Goal: Task Accomplishment & Management: Manage account settings

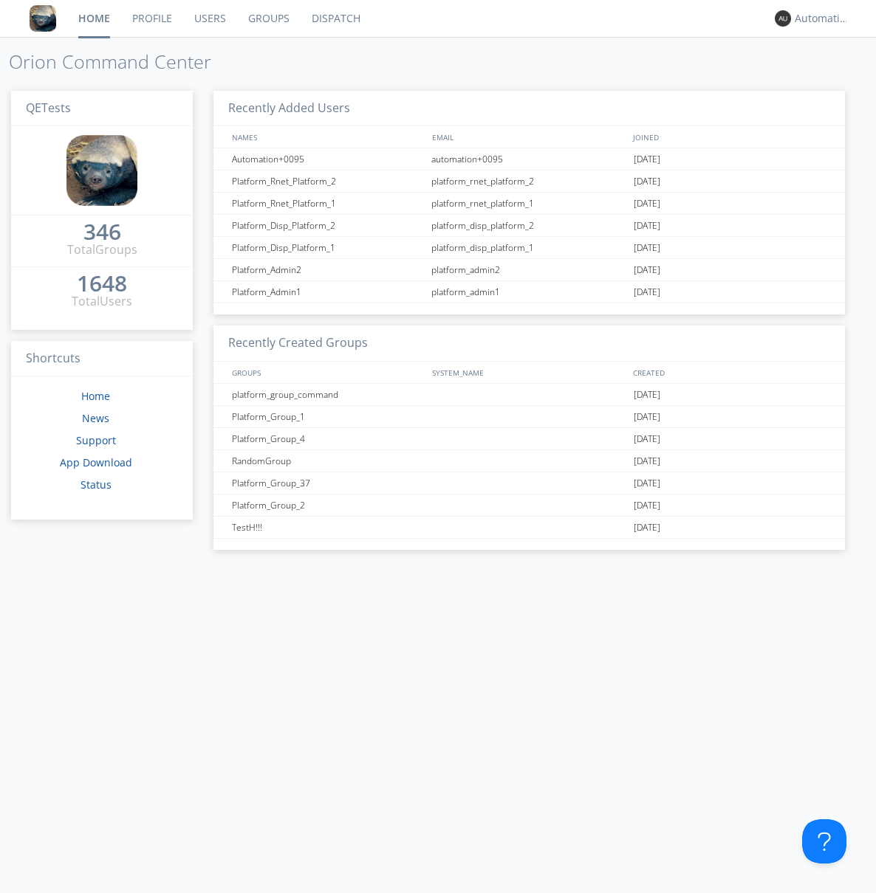
click at [267, 18] on link "Groups" at bounding box center [268, 18] width 63 height 37
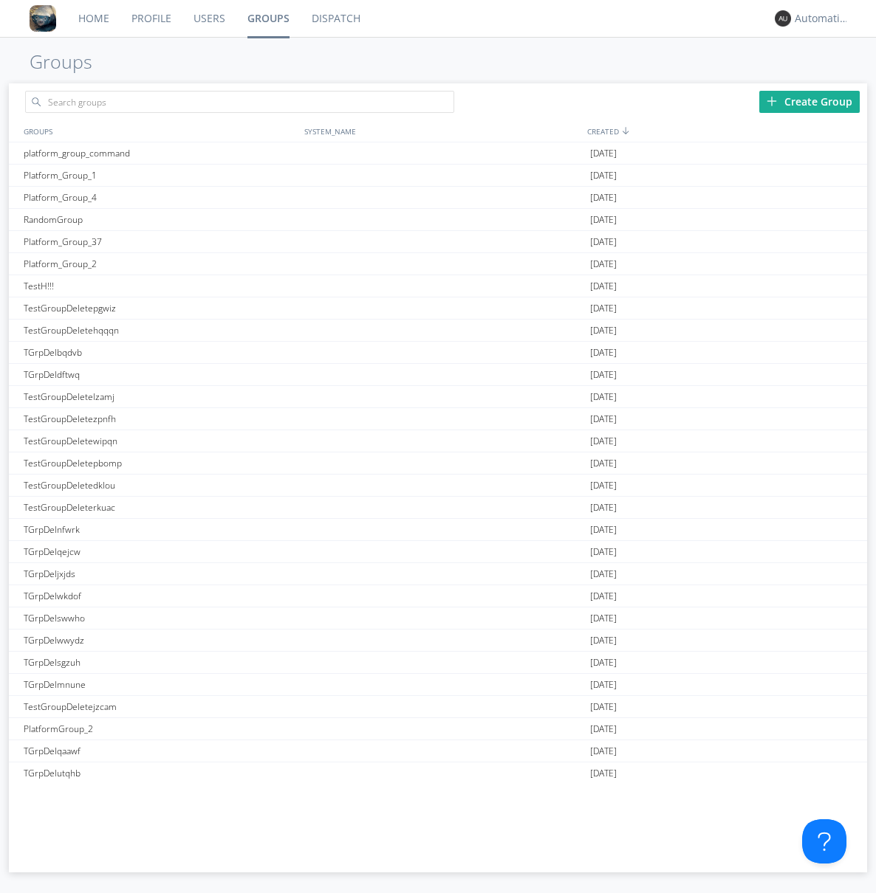
click at [809, 101] on div "Create Group" at bounding box center [809, 102] width 100 height 22
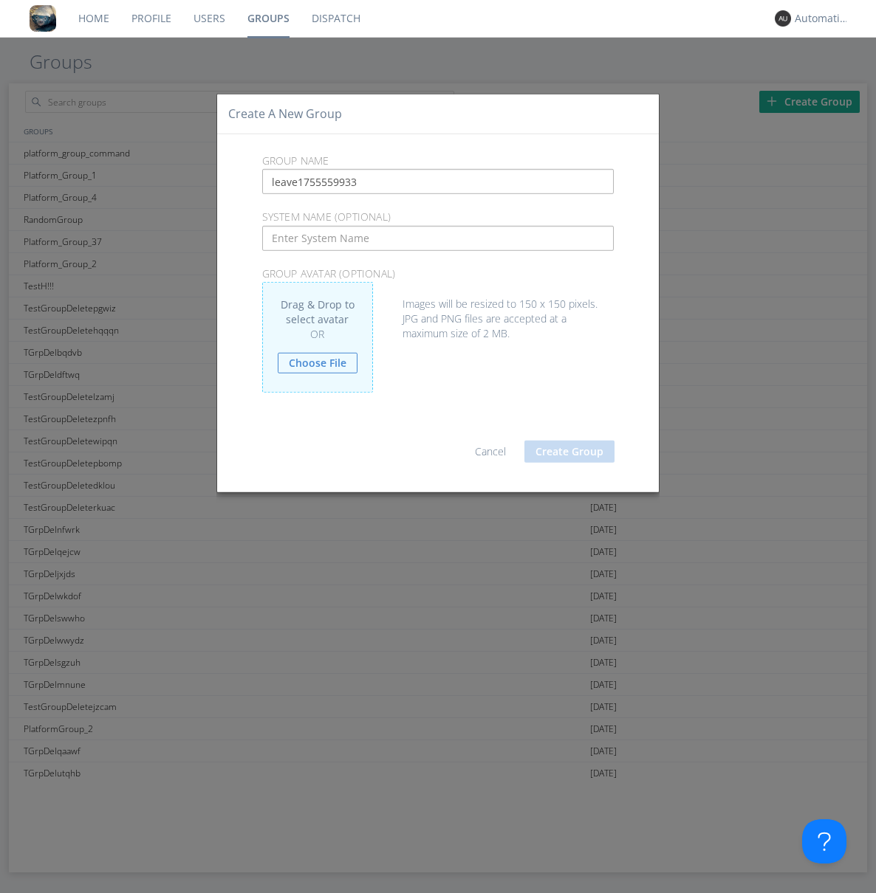
type input "leave1755559933"
click at [569, 451] on button "Create Group" at bounding box center [569, 452] width 90 height 22
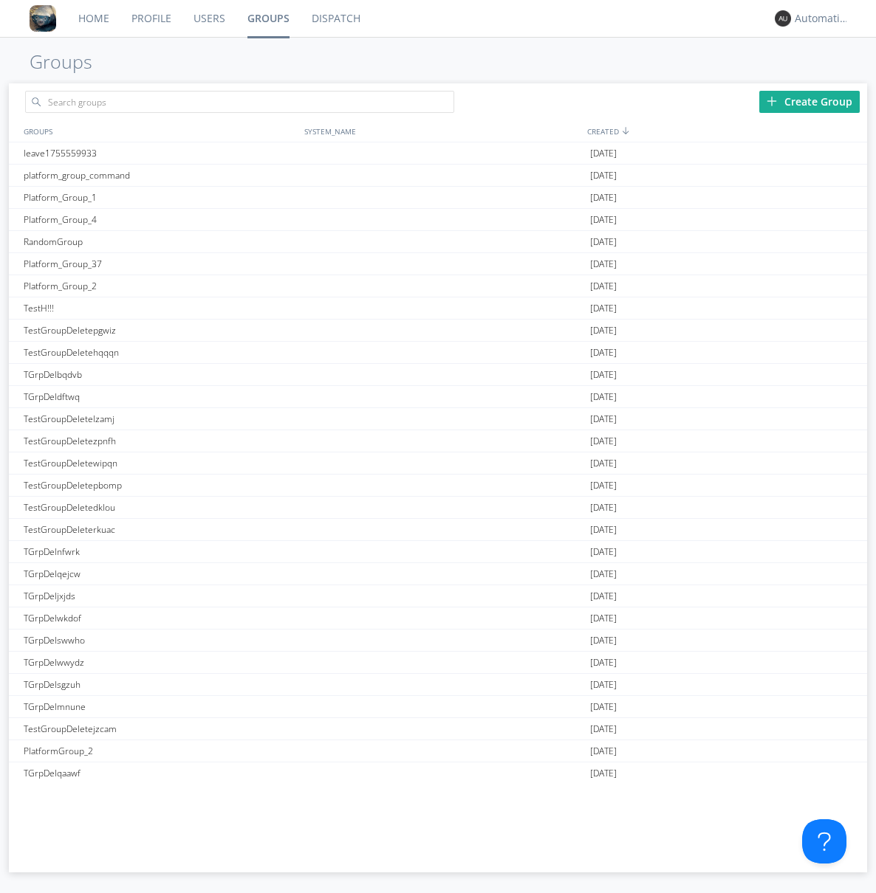
click at [267, 18] on link "Groups" at bounding box center [268, 18] width 64 height 37
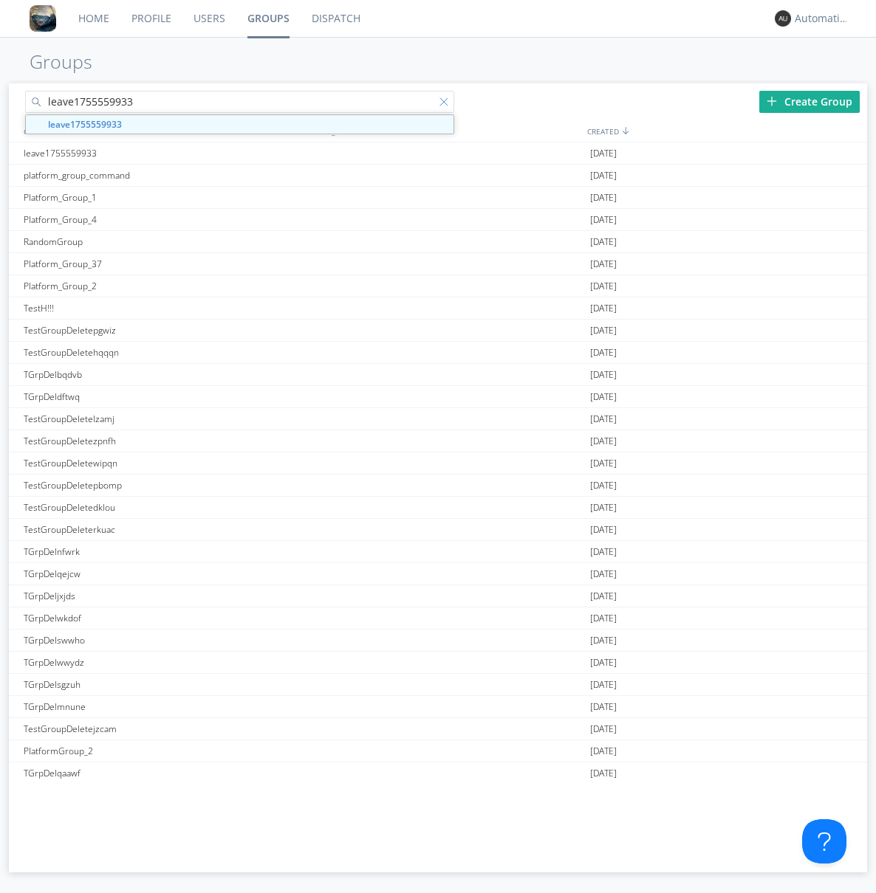
type input "leave1755559933"
click at [446, 104] on div at bounding box center [446, 104] width 15 height 15
type input "leave1755559933"
click at [160, 153] on div "leave1755559933" at bounding box center [160, 152] width 281 height 21
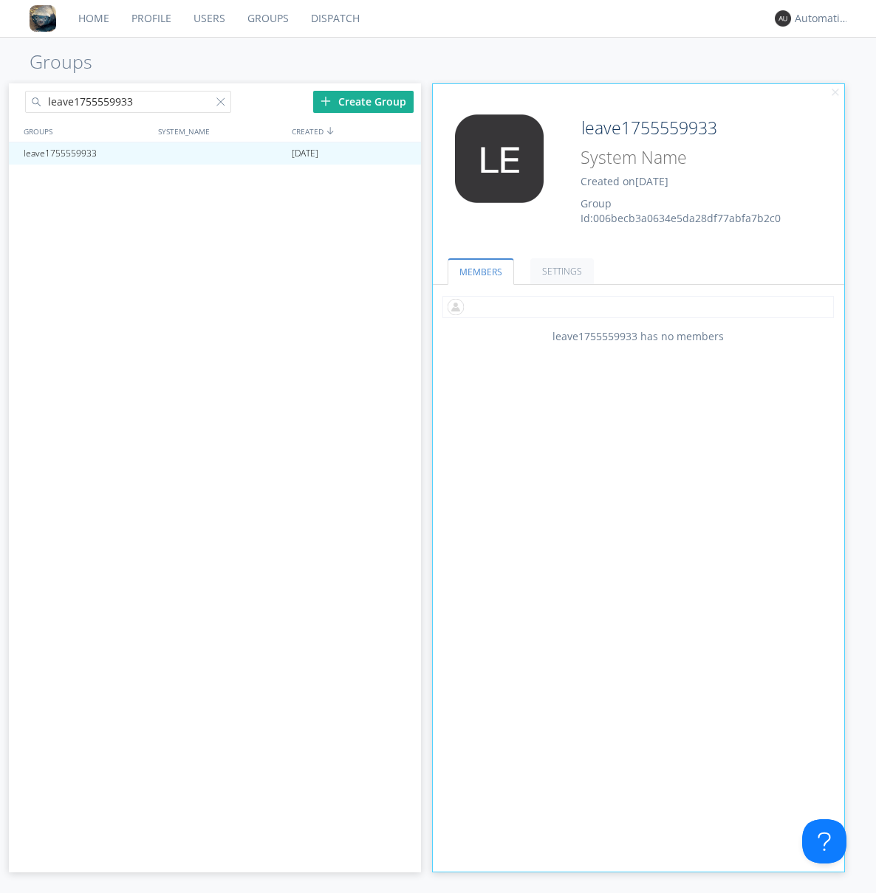
click at [638, 306] on input "text" at bounding box center [637, 307] width 391 height 22
type input "automation+0102"
click at [635, 306] on input "text" at bounding box center [637, 307] width 391 height 22
type input "automation+0103"
click at [635, 306] on input "text" at bounding box center [637, 307] width 391 height 22
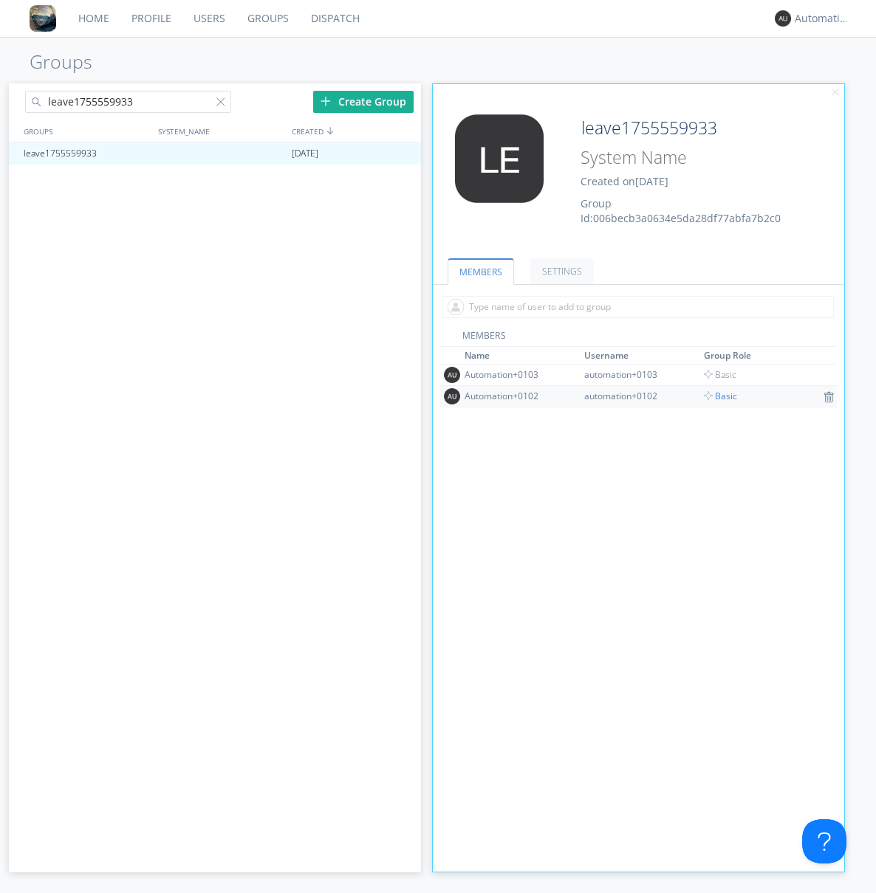
click at [715, 396] on span "Basic" at bounding box center [720, 396] width 33 height 13
click at [402, 154] on div at bounding box center [401, 154] width 15 height 12
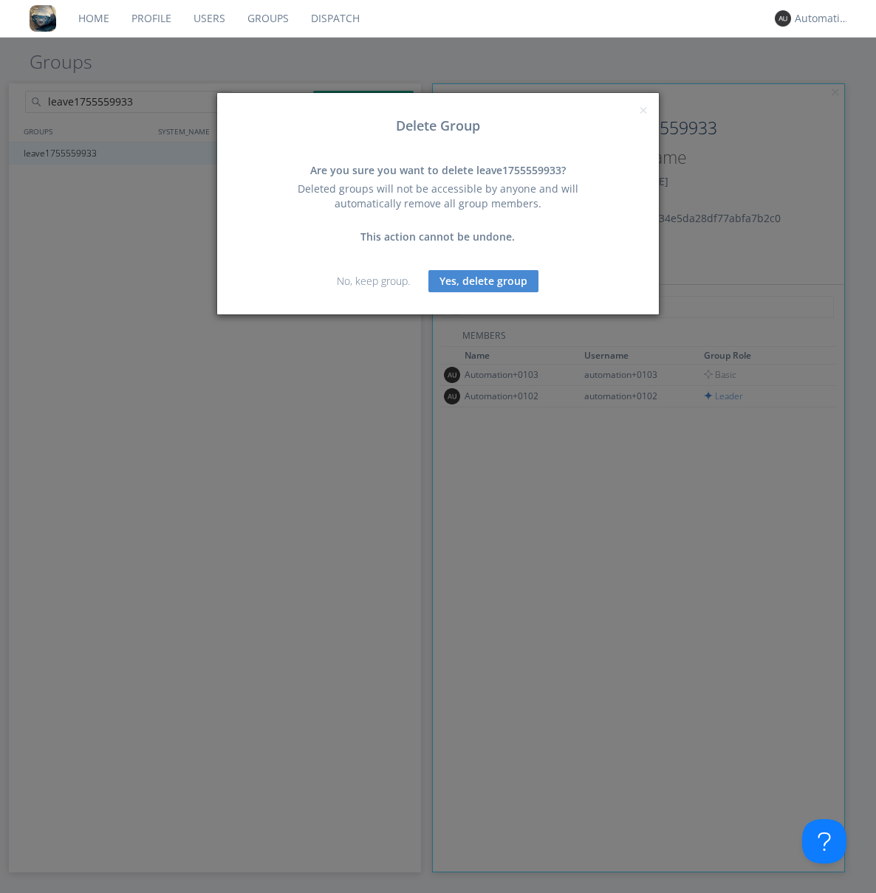
click at [484, 281] on button "Yes, delete group" at bounding box center [483, 281] width 110 height 22
